Goal: Find specific page/section: Find specific page/section

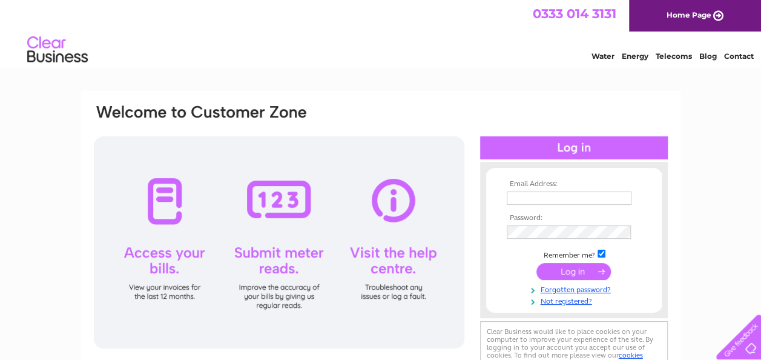
type input "[PERSON_NAME][EMAIL_ADDRESS][DOMAIN_NAME]"
click at [574, 271] on input "submit" at bounding box center [573, 271] width 74 height 17
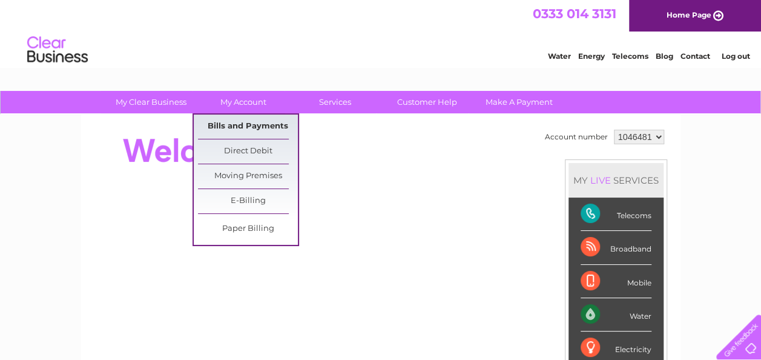
click at [244, 126] on link "Bills and Payments" at bounding box center [248, 126] width 100 height 24
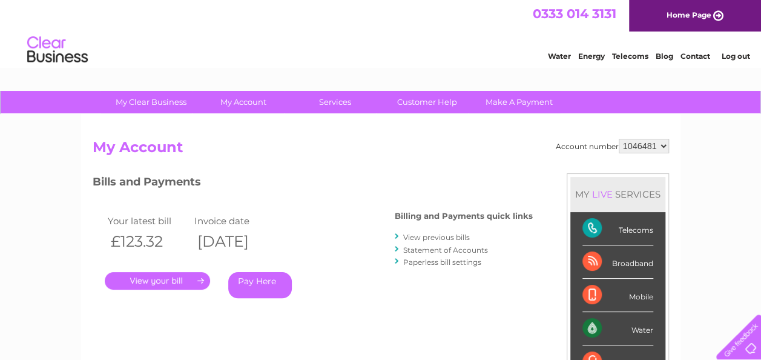
click at [167, 278] on link "." at bounding box center [157, 281] width 105 height 18
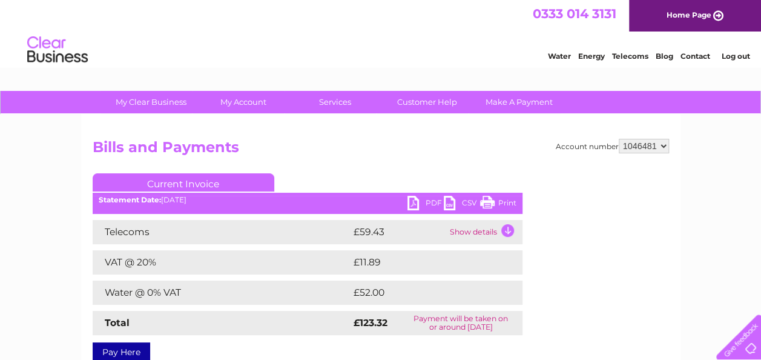
click at [487, 201] on link "Print" at bounding box center [498, 205] width 36 height 18
